Goal: Check status: Check status

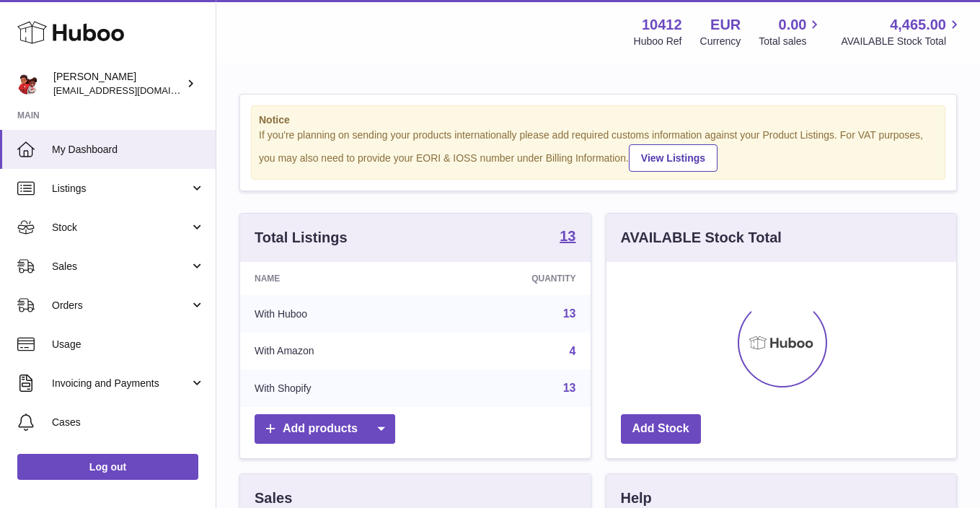
scroll to position [225, 350]
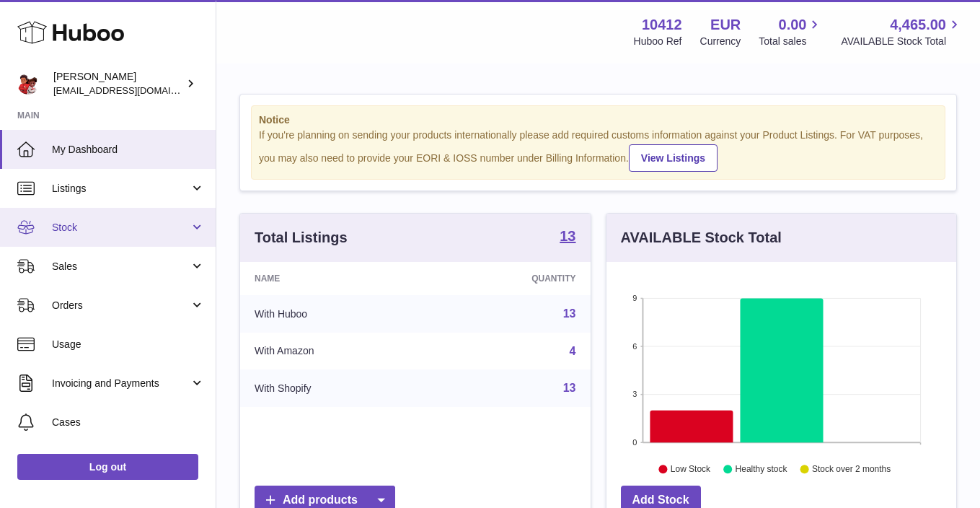
click at [79, 225] on span "Stock" at bounding box center [121, 228] width 138 height 14
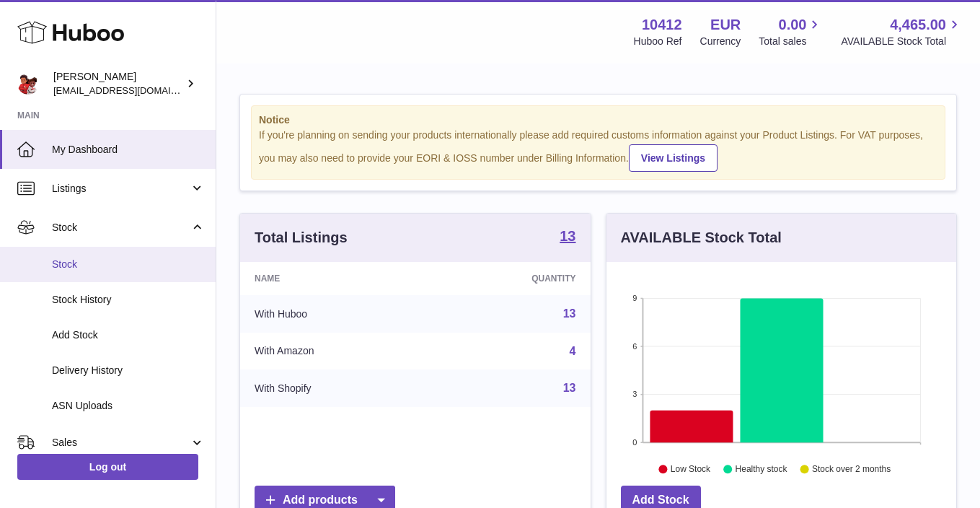
click at [66, 277] on link "Stock" at bounding box center [108, 264] width 216 height 35
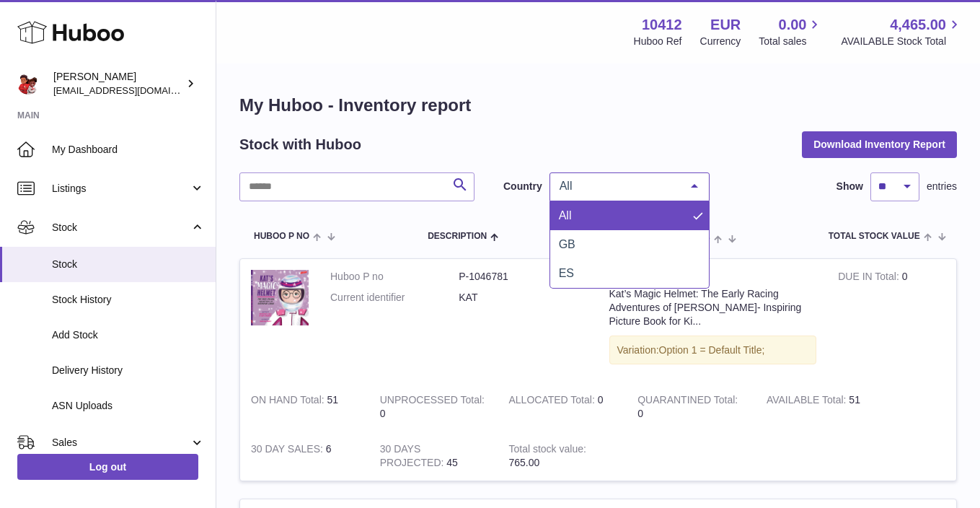
click at [578, 181] on span "All" at bounding box center [618, 186] width 124 height 14
click at [581, 237] on span "GB" at bounding box center [629, 244] width 159 height 29
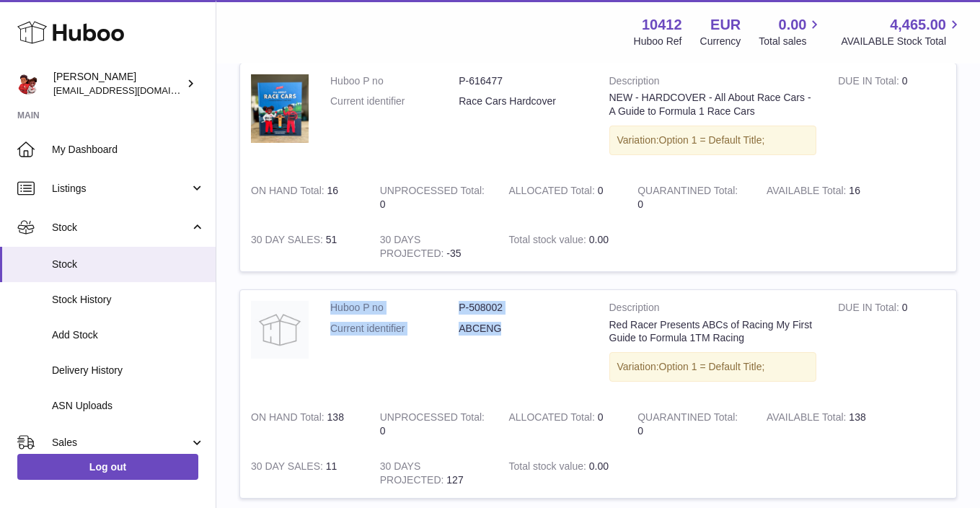
drag, startPoint x: 331, startPoint y: 308, endPoint x: 532, endPoint y: 325, distance: 202.0
click at [532, 325] on dl "Huboo P no P-508002 Current identifier ABCENG" at bounding box center [459, 322] width 258 height 42
copy dl "Huboo P no P-508002 Current identifier ABCENG"
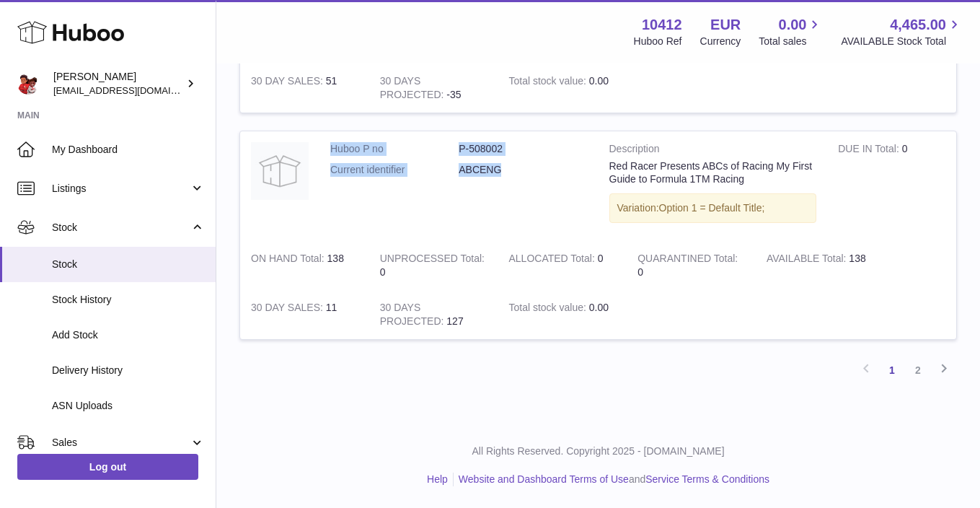
scroll to position [2222, 0]
click at [918, 366] on link "2" at bounding box center [918, 370] width 26 height 26
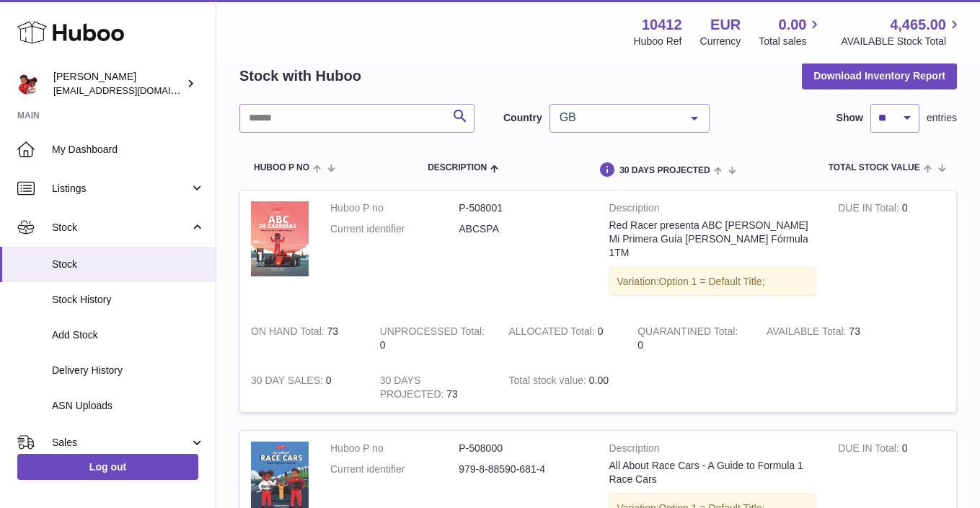
scroll to position [354, 0]
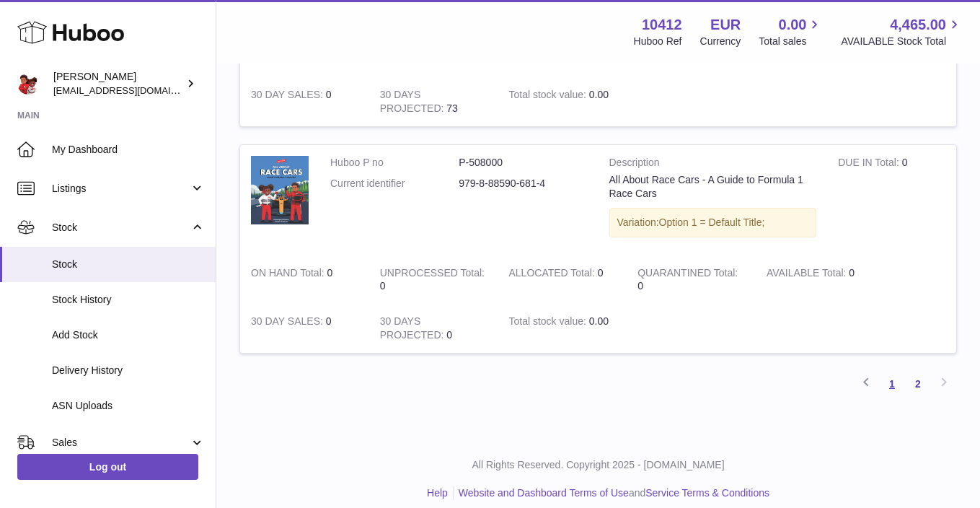
click at [889, 371] on link "1" at bounding box center [892, 384] width 26 height 26
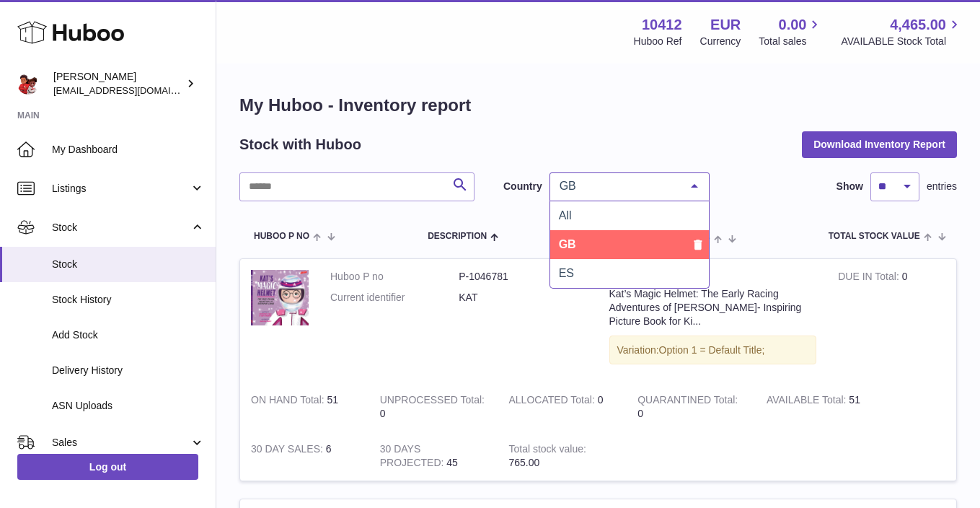
click at [617, 184] on span "GB" at bounding box center [618, 186] width 124 height 14
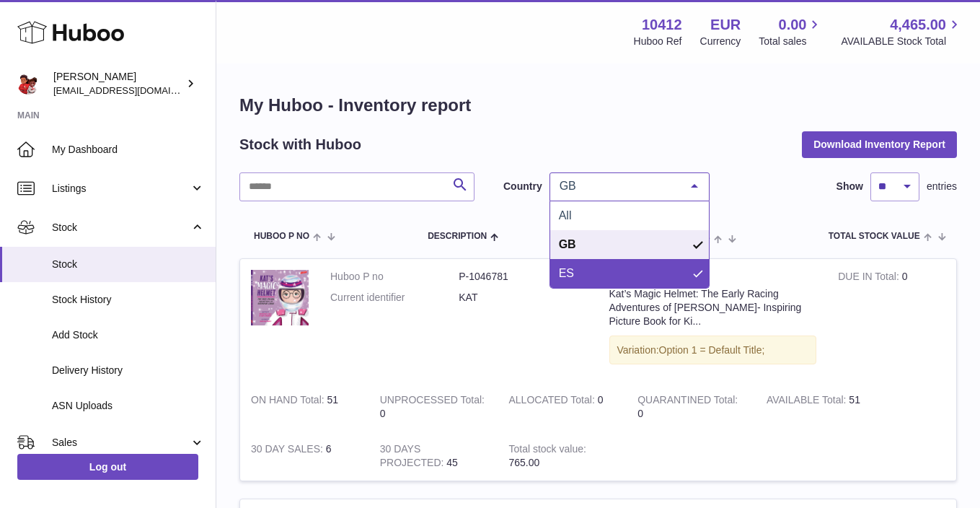
click at [572, 270] on span "ES" at bounding box center [566, 273] width 15 height 12
